Goal: Information Seeking & Learning: Understand process/instructions

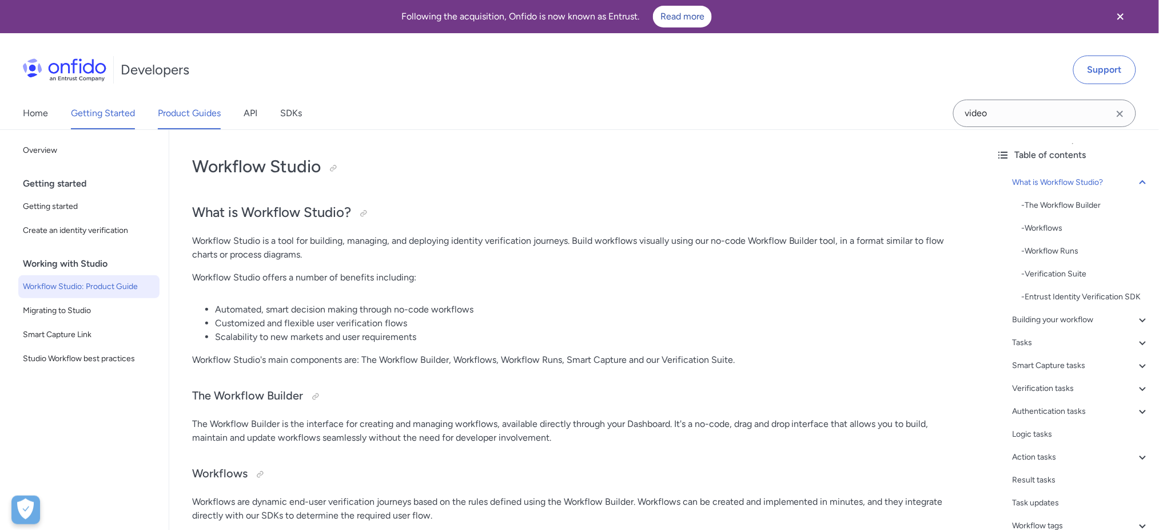
click at [194, 117] on link "Product Guides" at bounding box center [189, 113] width 63 height 32
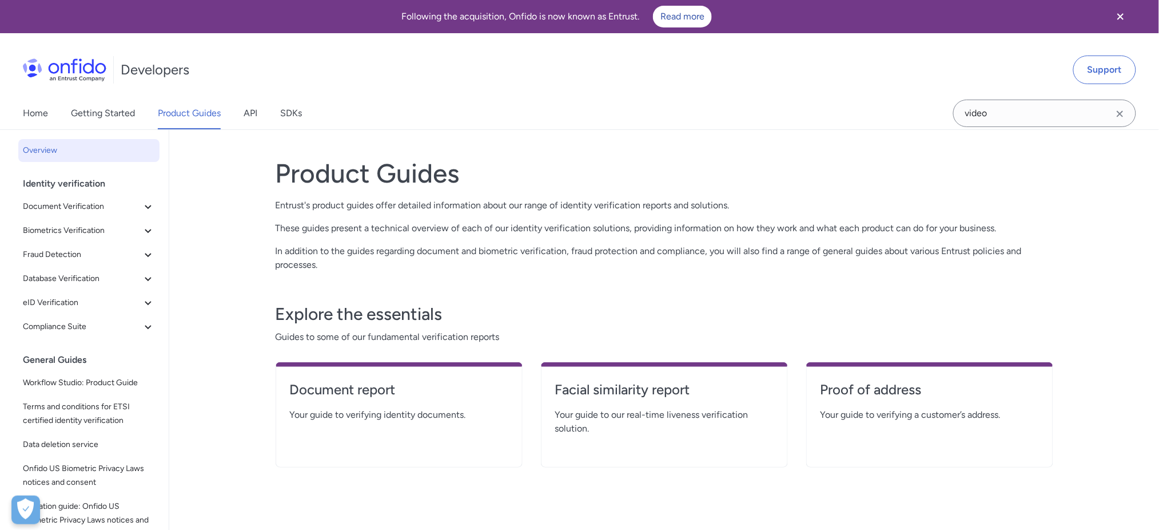
click at [101, 180] on div "Identity verification" at bounding box center [93, 183] width 141 height 23
click at [106, 204] on span "Document Verification" at bounding box center [82, 207] width 118 height 14
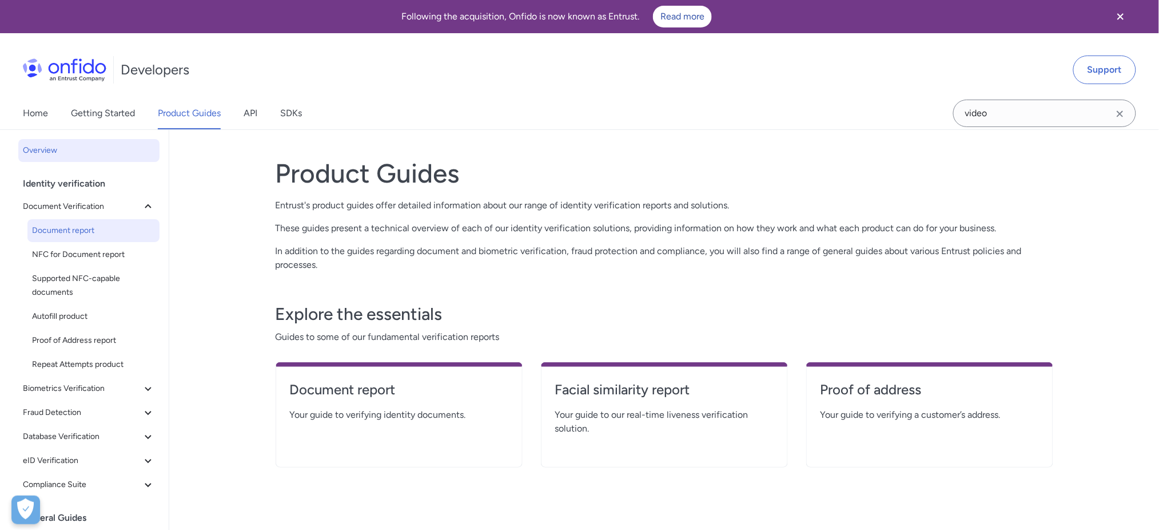
click at [93, 227] on span "Document report" at bounding box center [93, 231] width 123 height 14
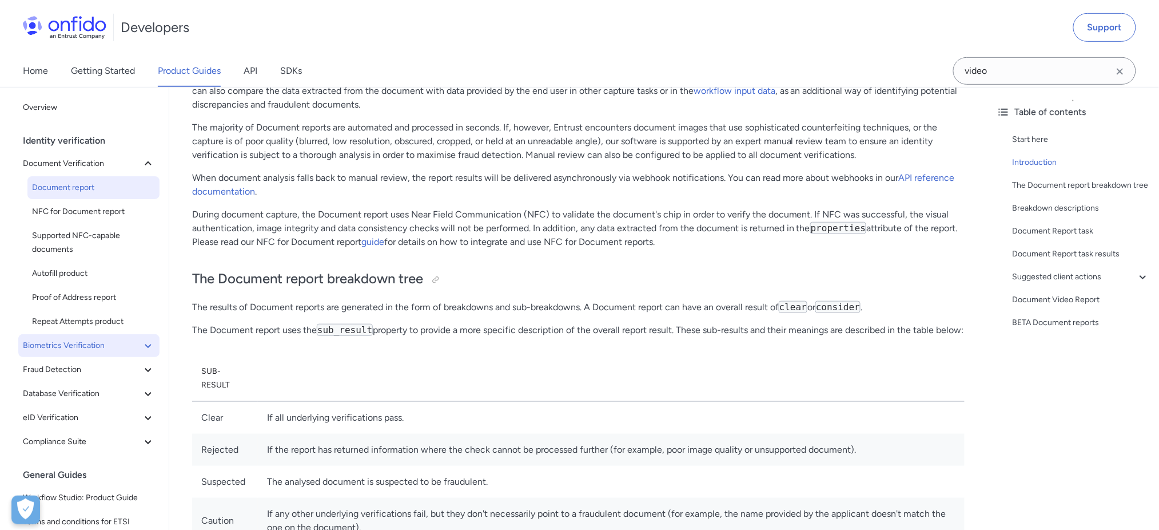
scroll to position [209, 0]
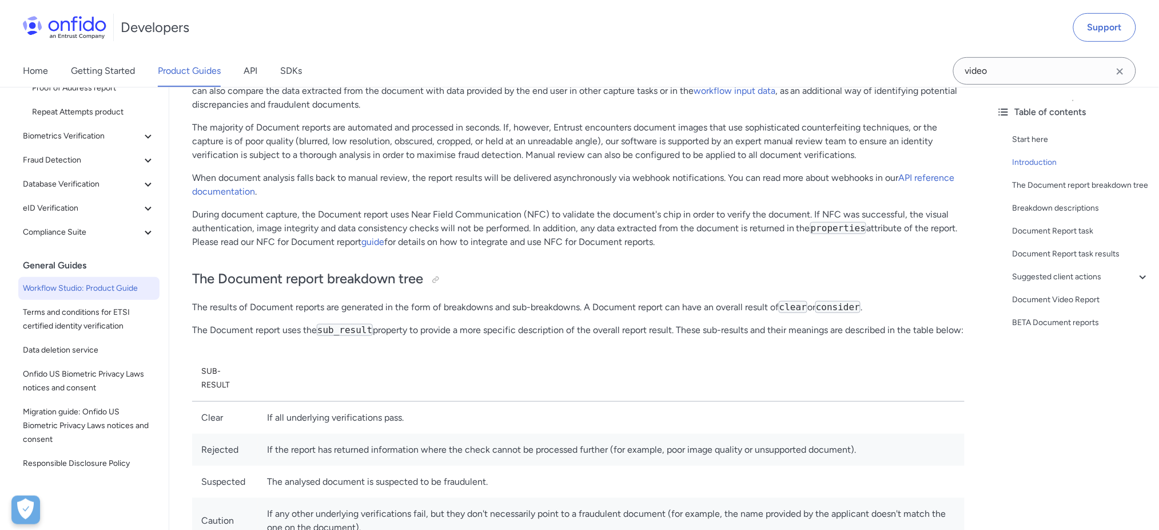
click at [63, 293] on span "Workflow Studio: Product Guide" at bounding box center [89, 288] width 132 height 14
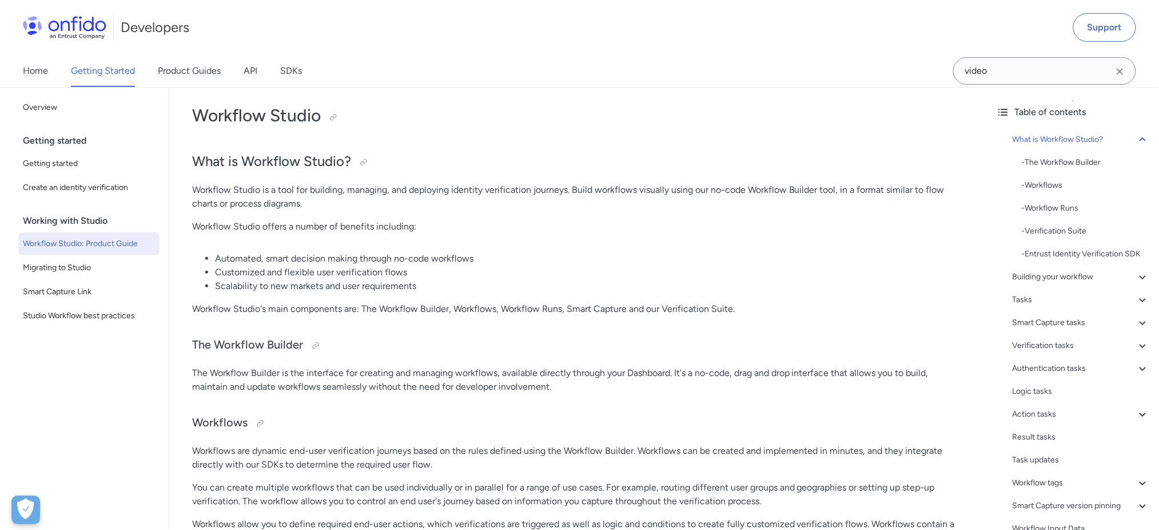
scroll to position [76, 0]
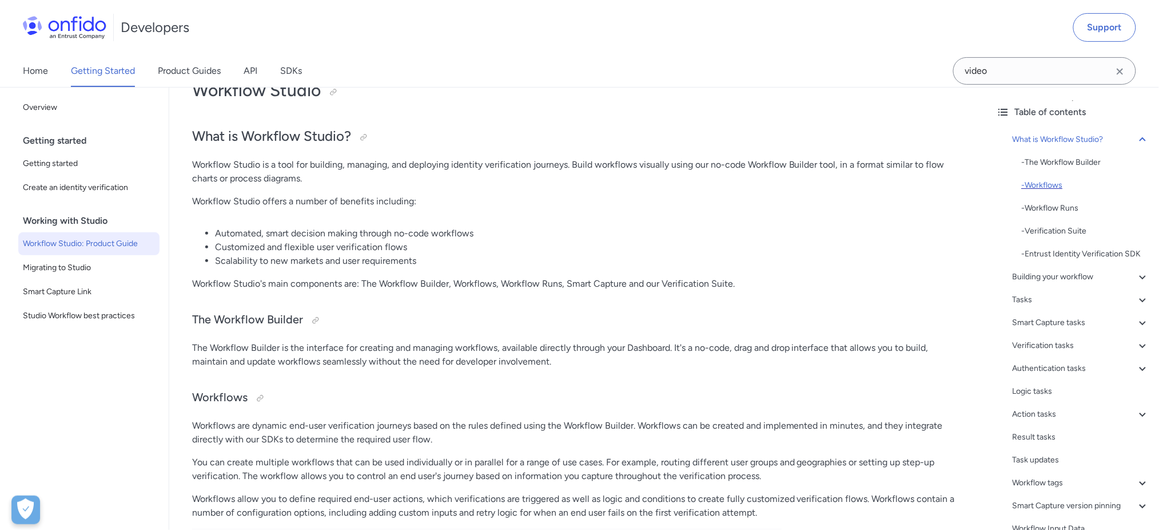
click at [1060, 183] on div "- Workflows" at bounding box center [1086, 185] width 128 height 14
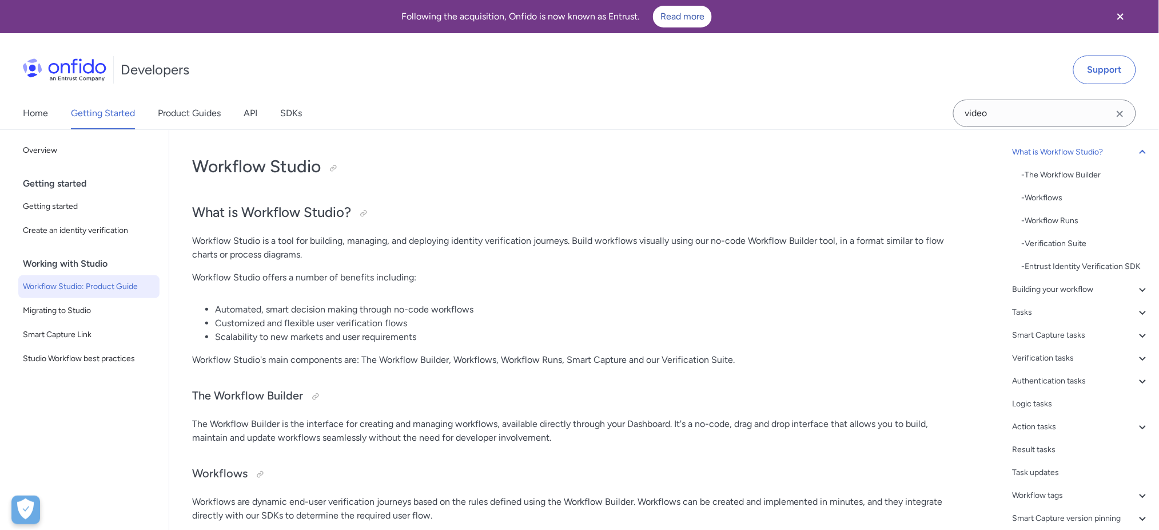
click at [416, 335] on li "Scalability to new markets and user requirements" at bounding box center [590, 337] width 750 height 14
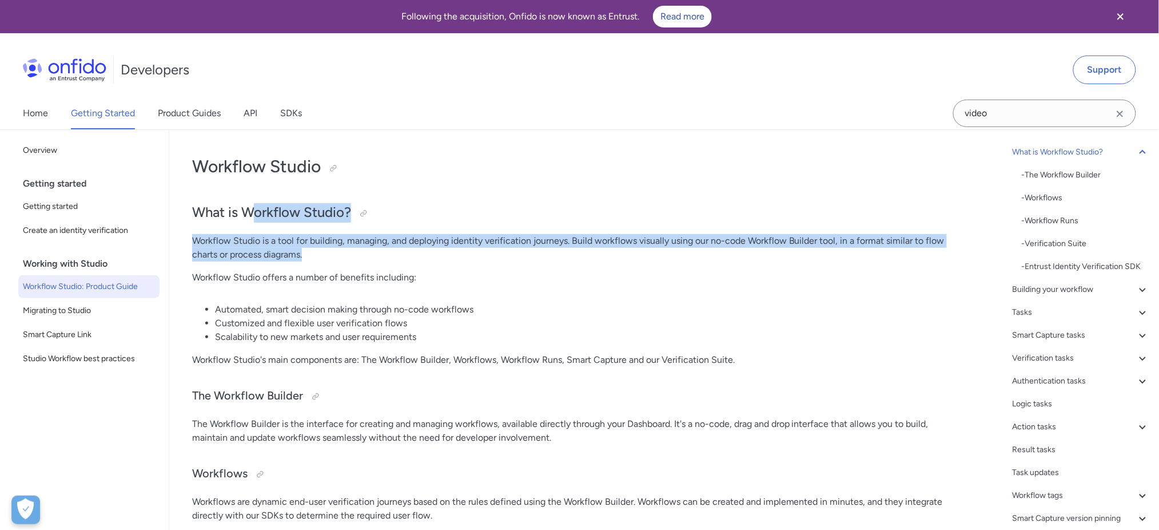
drag, startPoint x: 261, startPoint y: 210, endPoint x: 519, endPoint y: 263, distance: 263.3
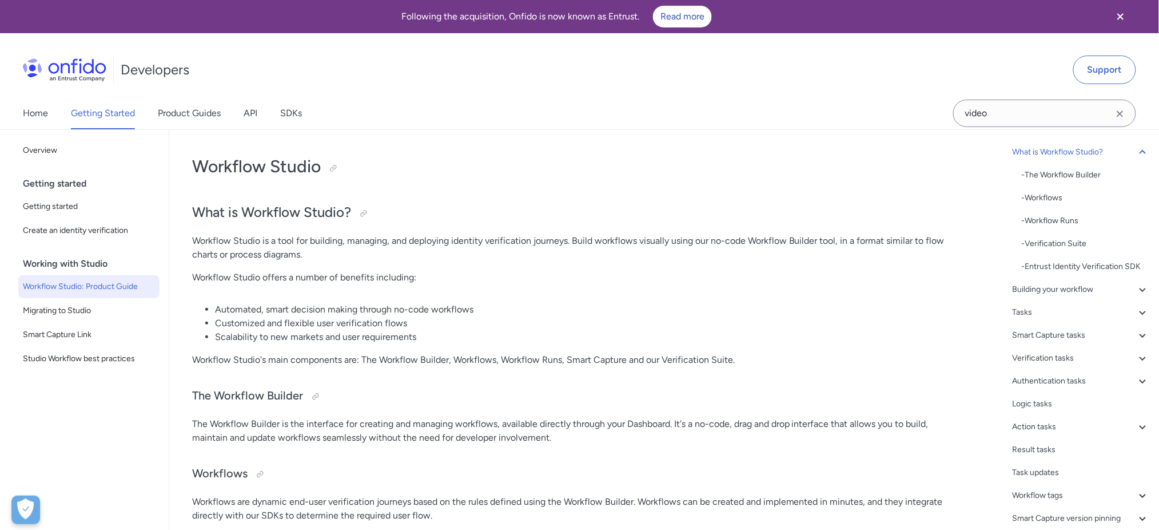
drag, startPoint x: 508, startPoint y: 283, endPoint x: 447, endPoint y: 298, distance: 62.6
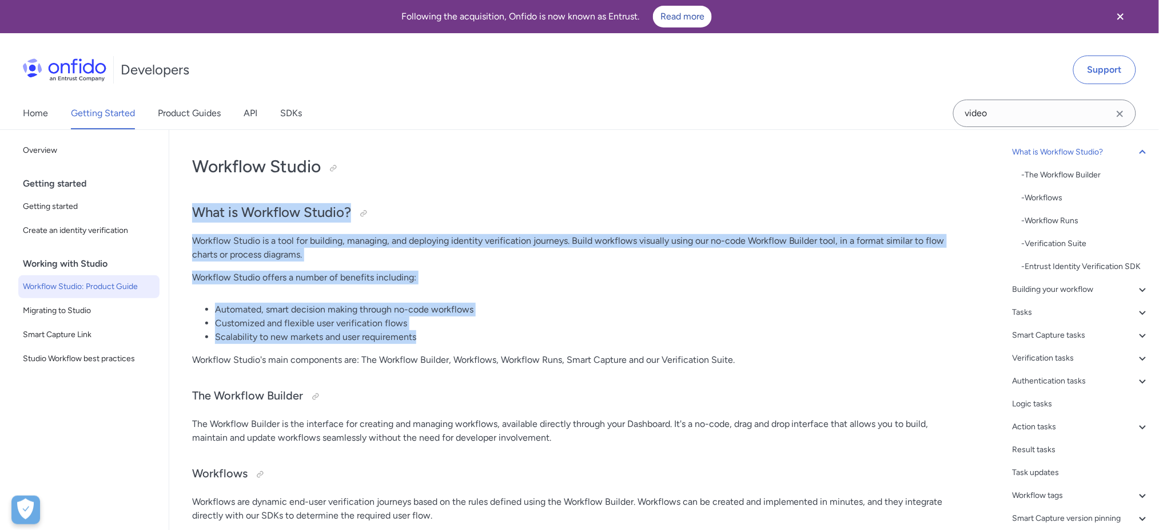
drag, startPoint x: 409, startPoint y: 343, endPoint x: 188, endPoint y: 200, distance: 263.2
click at [452, 281] on p "Workflow Studio offers a number of benefits including:" at bounding box center [578, 278] width 773 height 14
click at [490, 333] on li "Scalability to new markets and user requirements" at bounding box center [590, 337] width 750 height 14
drag, startPoint x: 450, startPoint y: 342, endPoint x: 194, endPoint y: 202, distance: 291.0
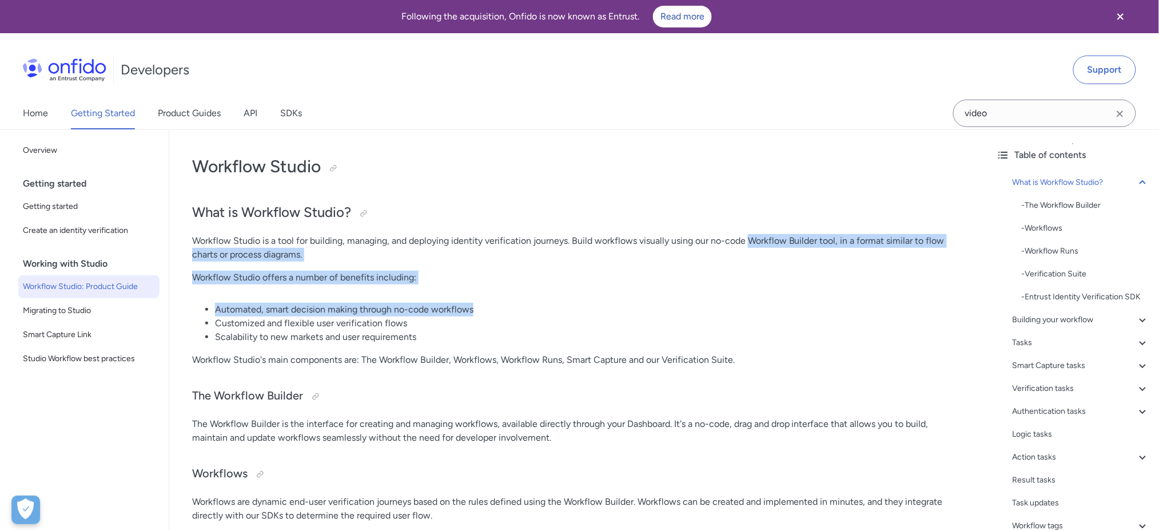
drag, startPoint x: 753, startPoint y: 239, endPoint x: 827, endPoint y: 292, distance: 91.4
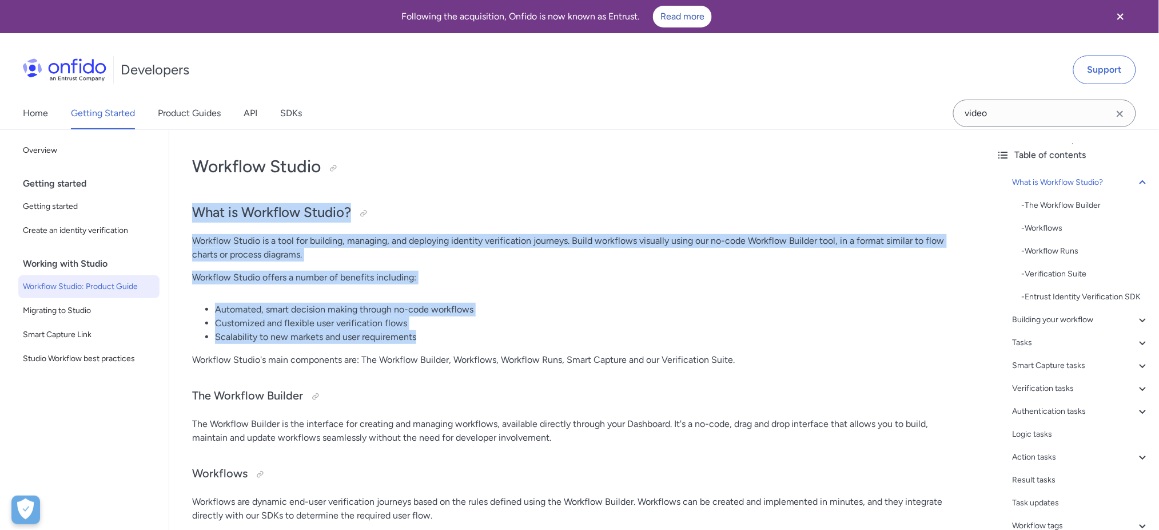
drag, startPoint x: 415, startPoint y: 339, endPoint x: 186, endPoint y: 224, distance: 256.0
click at [562, 276] on p "Workflow Studio offers a number of benefits including:" at bounding box center [578, 278] width 773 height 14
drag, startPoint x: 195, startPoint y: 213, endPoint x: 493, endPoint y: 335, distance: 321.9
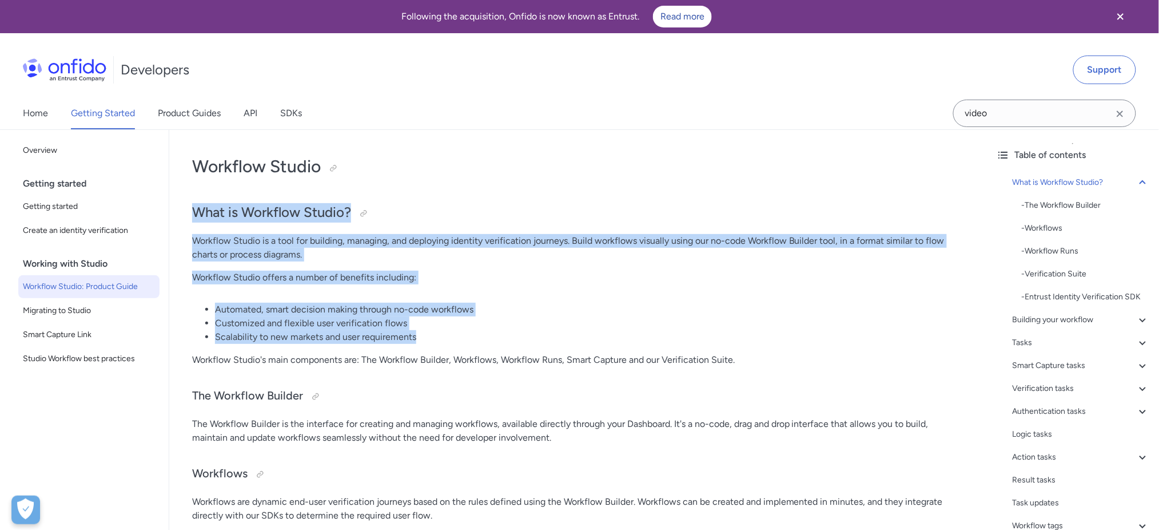
click at [819, 305] on li "Automated, smart decision making through no-code workflows" at bounding box center [590, 310] width 750 height 14
drag, startPoint x: 193, startPoint y: 210, endPoint x: 454, endPoint y: 338, distance: 290.6
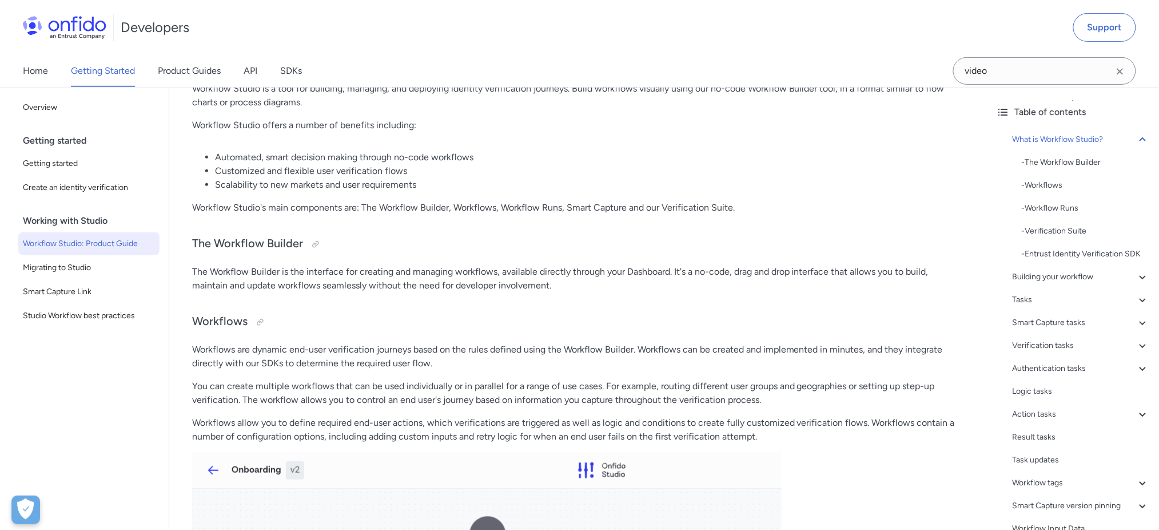
click at [772, 287] on p "The Workflow Builder is the interface for creating and managing workflows, avai…" at bounding box center [578, 278] width 773 height 27
